Goal: Find specific page/section: Find specific page/section

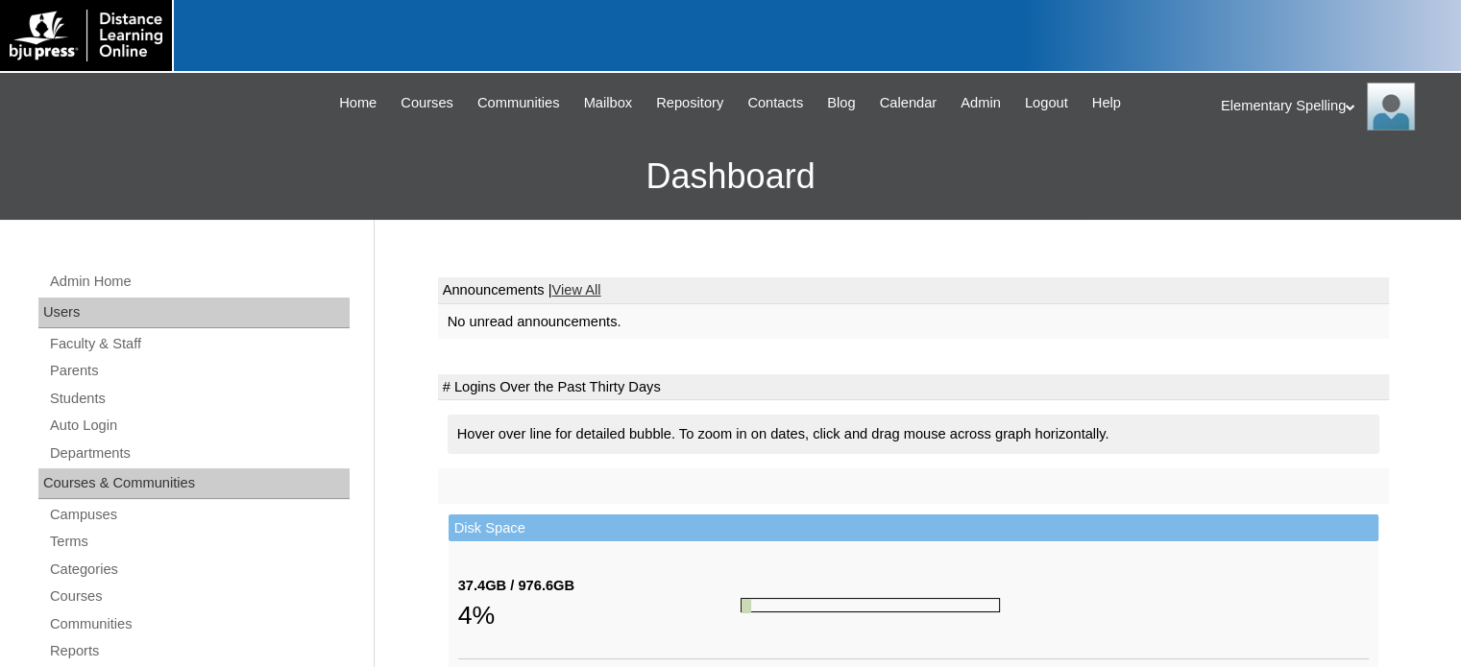
click at [82, 539] on link "Terms" at bounding box center [199, 542] width 302 height 24
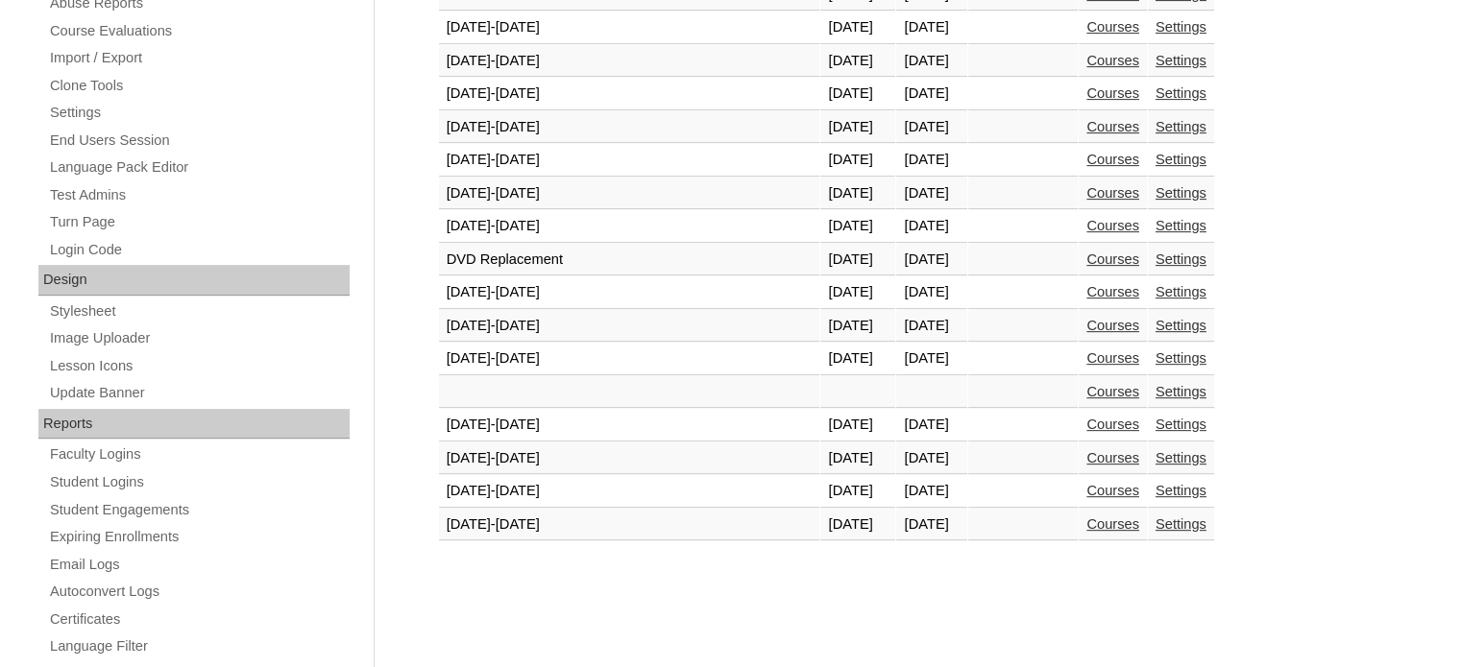
scroll to position [922, 0]
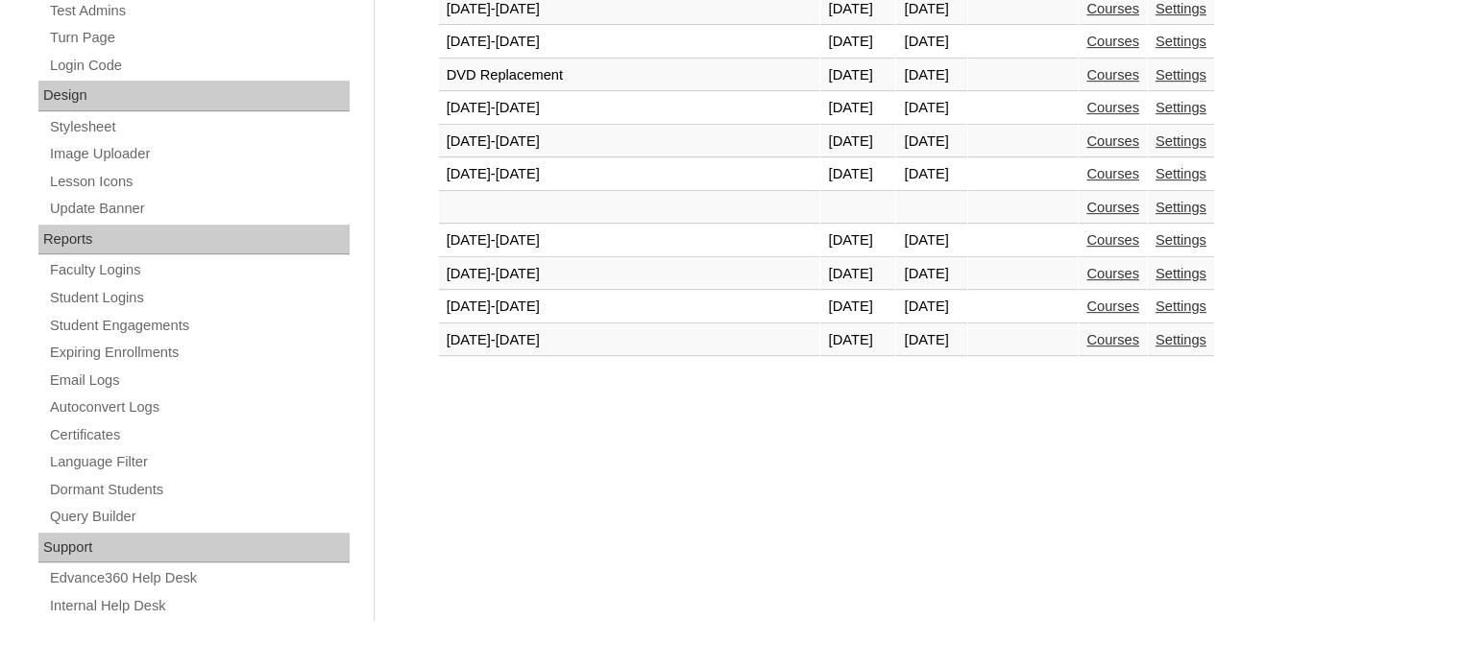
click at [1079, 325] on td "Courses" at bounding box center [1113, 341] width 68 height 33
click at [1086, 332] on link "Courses" at bounding box center [1112, 339] width 53 height 15
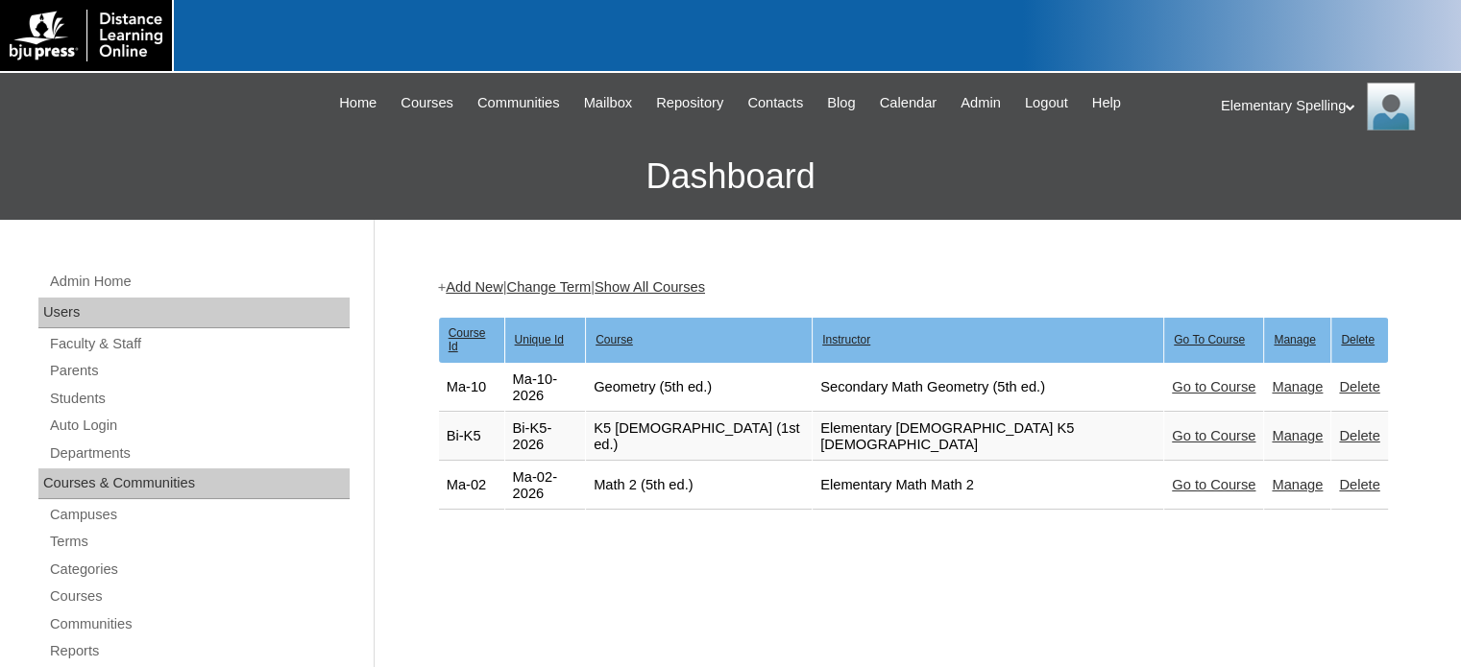
click at [1172, 428] on link "Go to Course" at bounding box center [1214, 435] width 84 height 15
